Goal: Navigation & Orientation: Find specific page/section

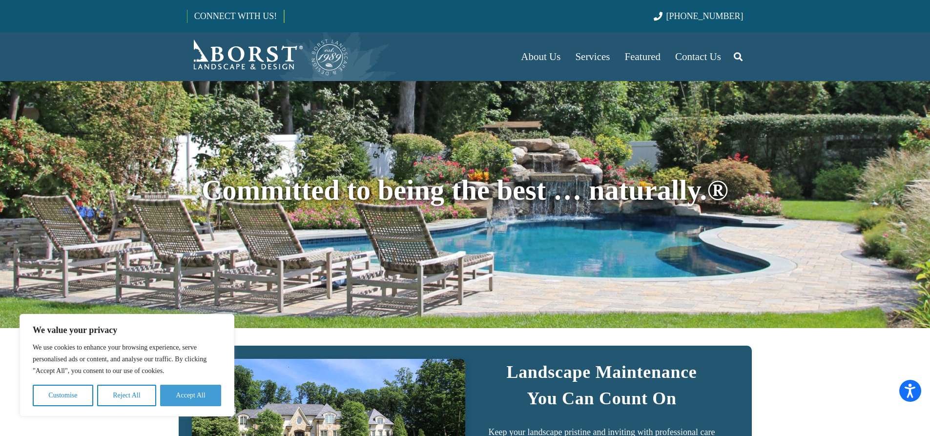
click at [193, 398] on button "Accept All" at bounding box center [190, 395] width 61 height 21
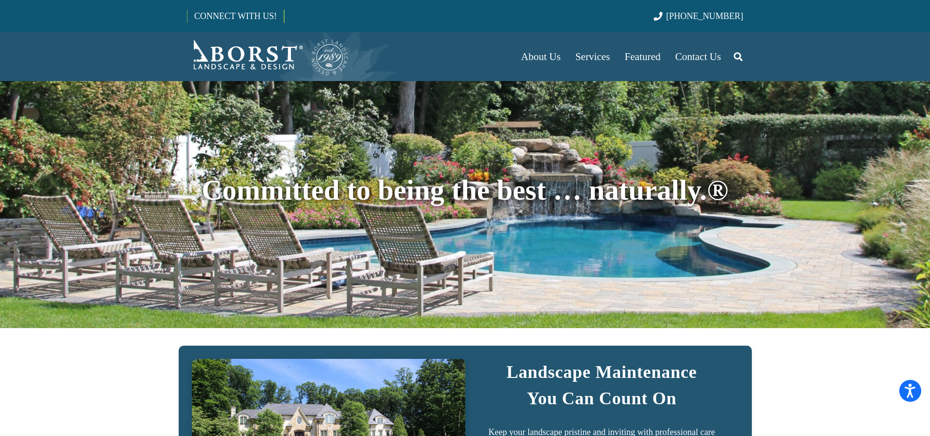
click at [145, 138] on div at bounding box center [465, 164] width 930 height 328
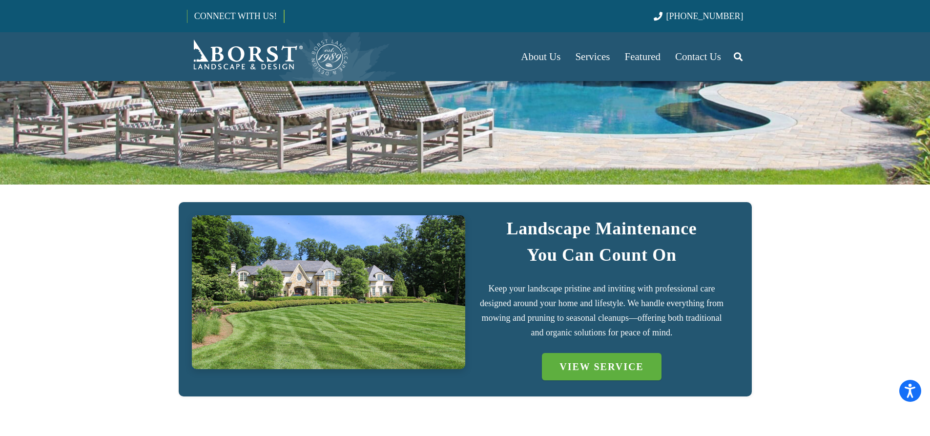
scroll to position [256, 0]
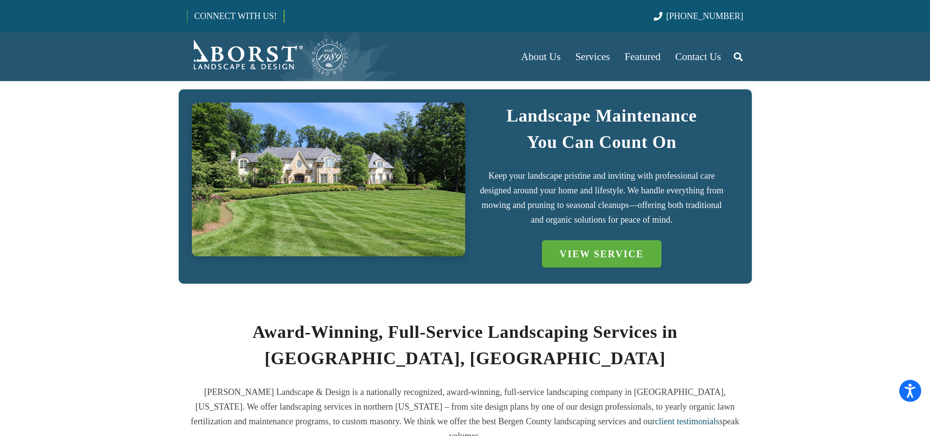
click at [317, 195] on img "IMG_7723 (1)" at bounding box center [328, 180] width 273 height 154
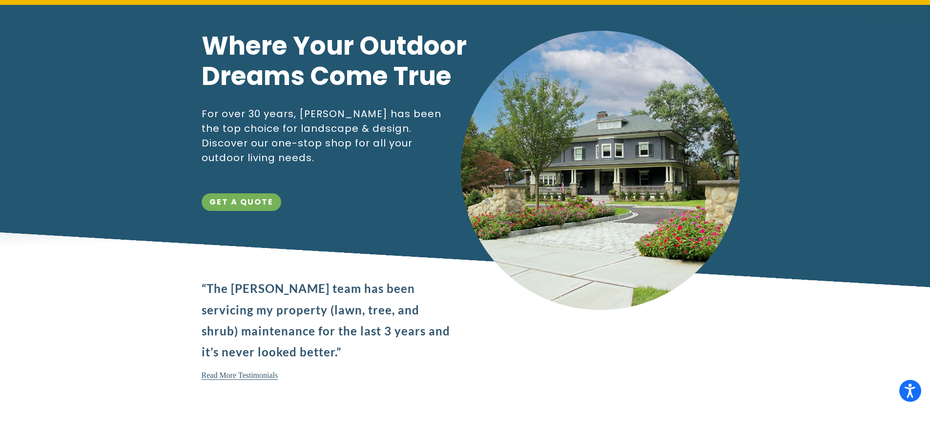
scroll to position [109, 0]
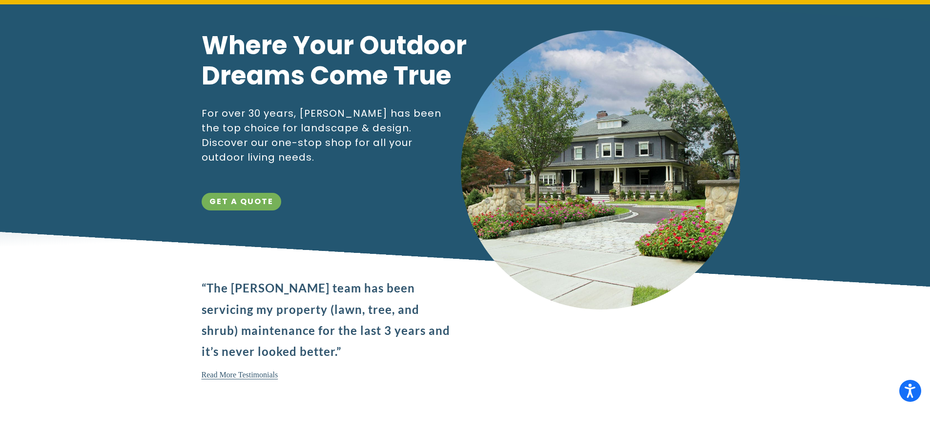
click at [573, 161] on img at bounding box center [600, 169] width 279 height 279
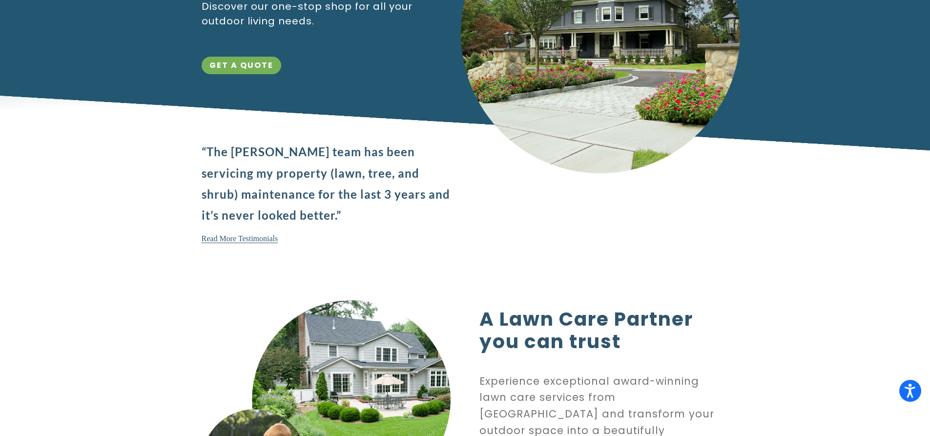
scroll to position [0, 0]
